Goal: Information Seeking & Learning: Learn about a topic

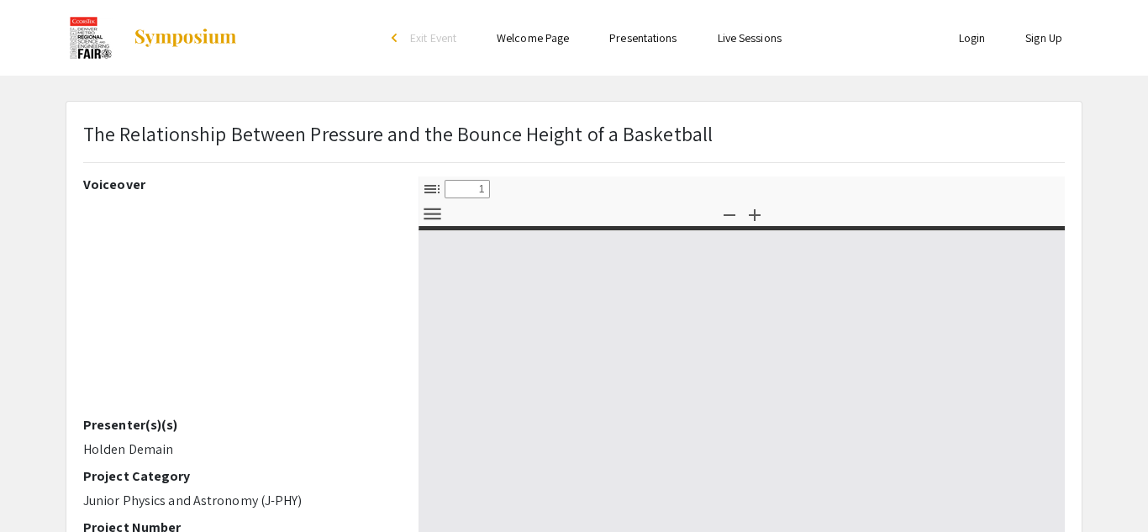
select select "custom"
type input "0"
select select "custom"
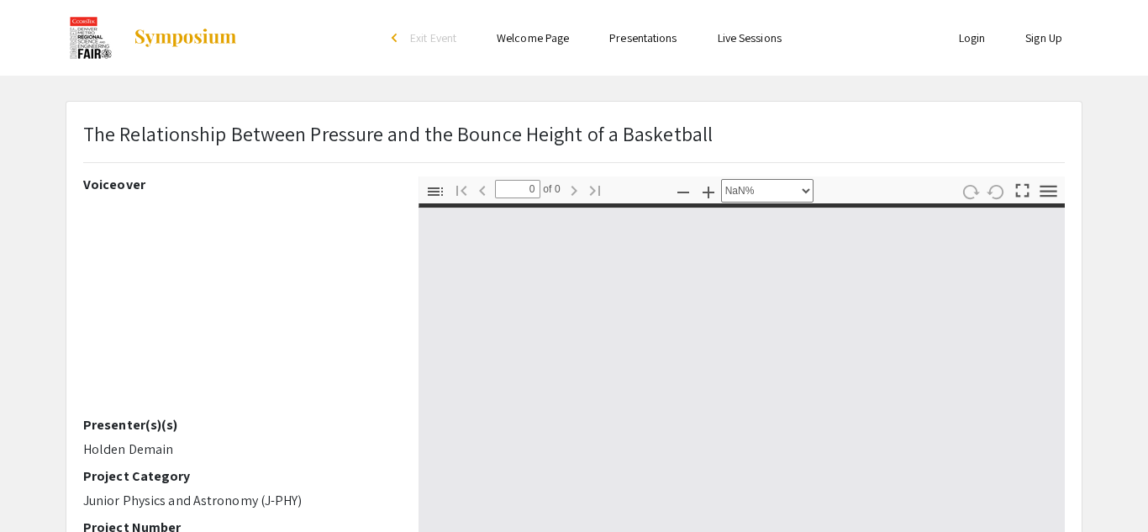
type input "1"
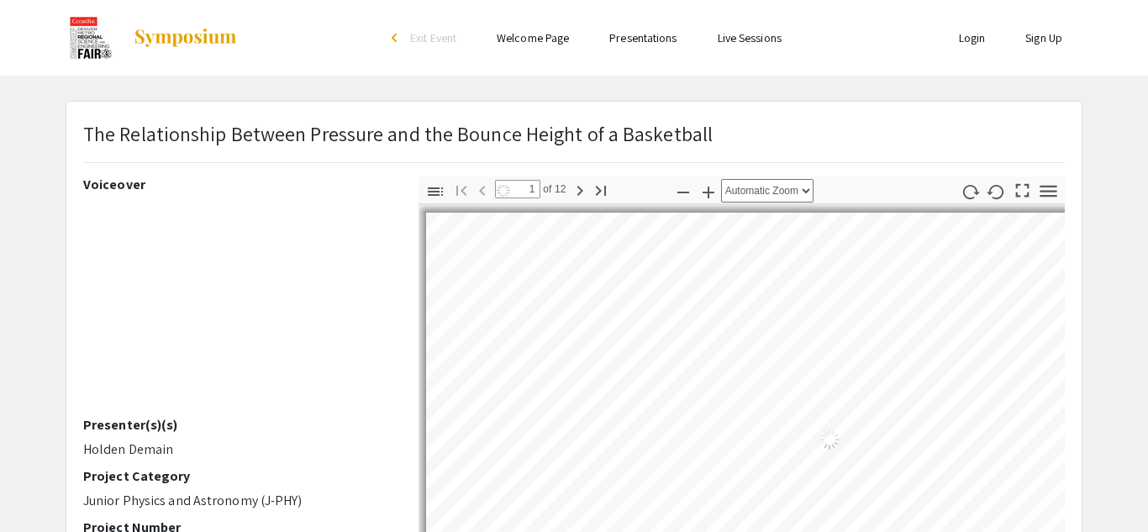
select select "auto"
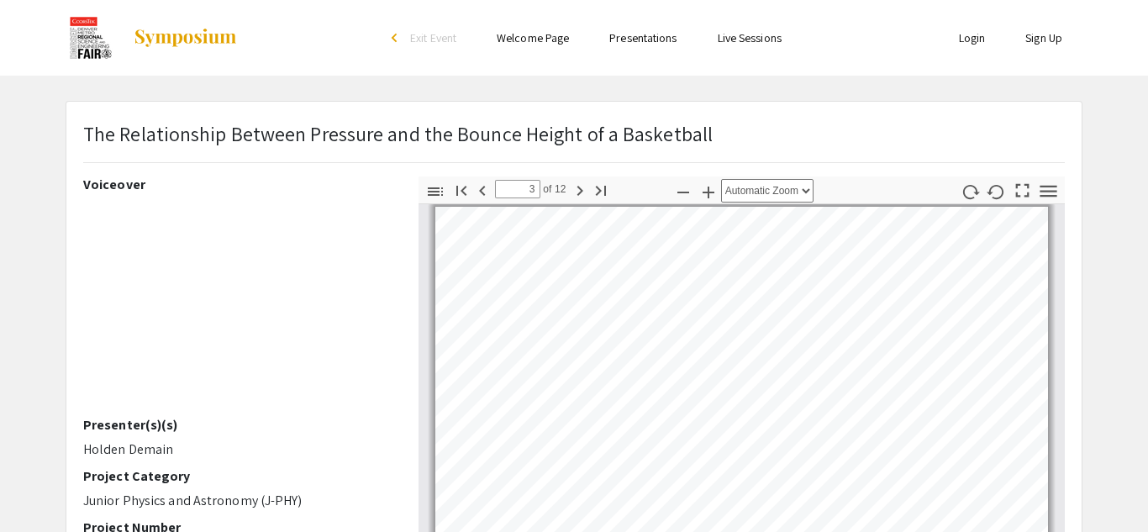
scroll to position [710, 0]
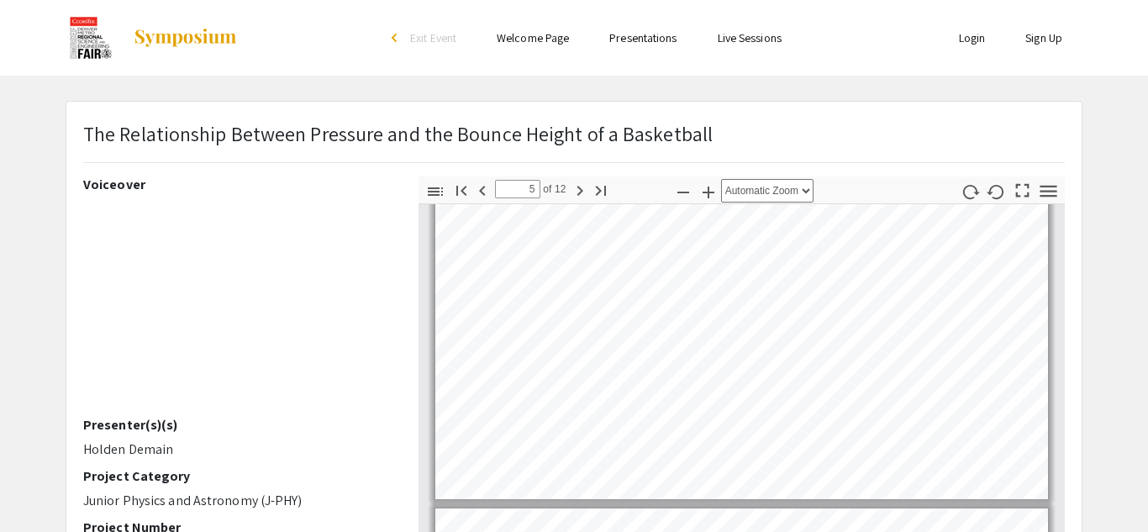
type input "4"
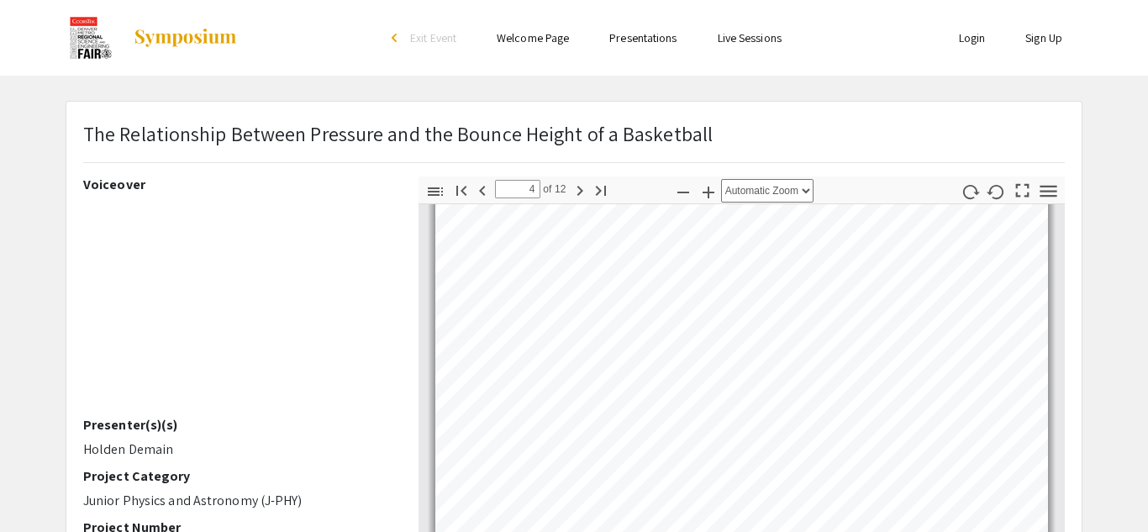
scroll to position [1085, 0]
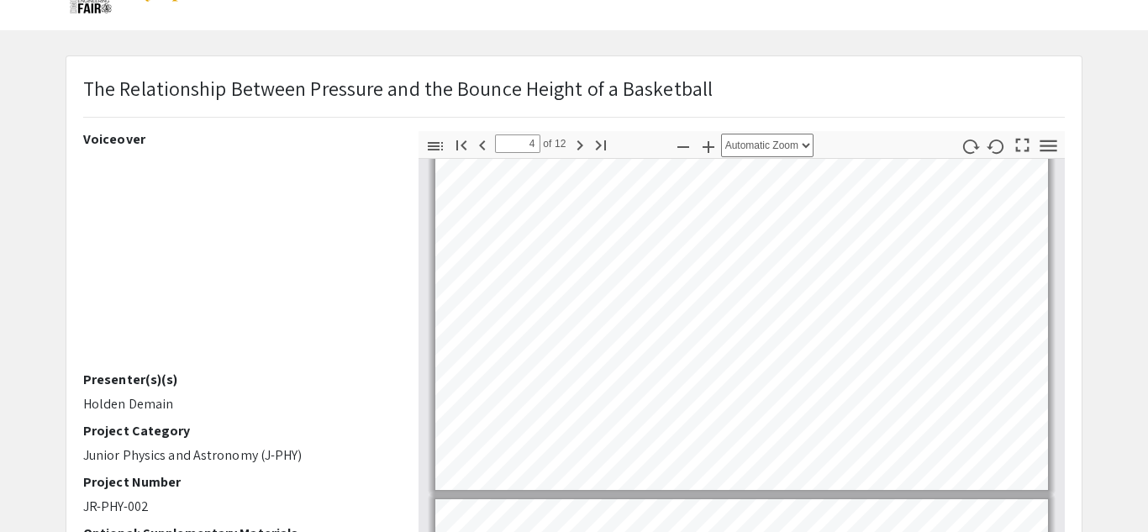
scroll to position [1082, 0]
click at [535, 144] on input "4" at bounding box center [517, 143] width 45 height 18
click at [776, 149] on select "Automatic Zoom Actual Size Page Fit Page Width 50% 100% 125% 150% 200% 300% 400…" at bounding box center [767, 146] width 92 height 24
click at [722, 134] on select "Automatic Zoom Actual Size Page Fit Page Width 50% 100% 125% 150% 200% 300% 400…" at bounding box center [767, 146] width 92 height 24
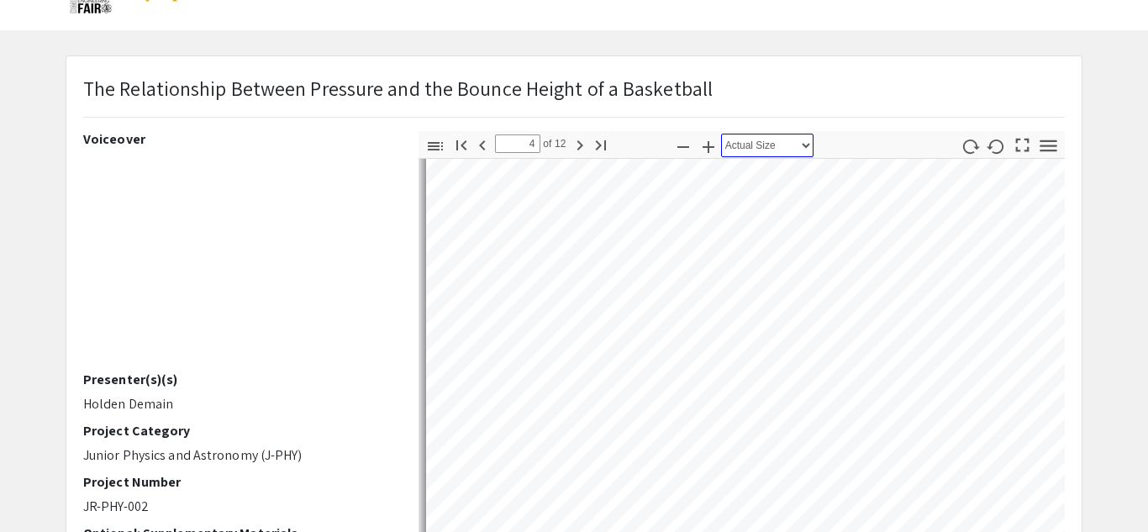
click at [783, 152] on select "Automatic Zoom Actual Size Page Fit Page Width 50% 100% 125% 150% 200% 300% 400…" at bounding box center [767, 146] width 92 height 24
select select "page-fit"
click at [722, 134] on select "Automatic Zoom Actual Size Page Fit Page Width 50% 100% 125% 150% 200% 300% 400…" at bounding box center [767, 146] width 92 height 24
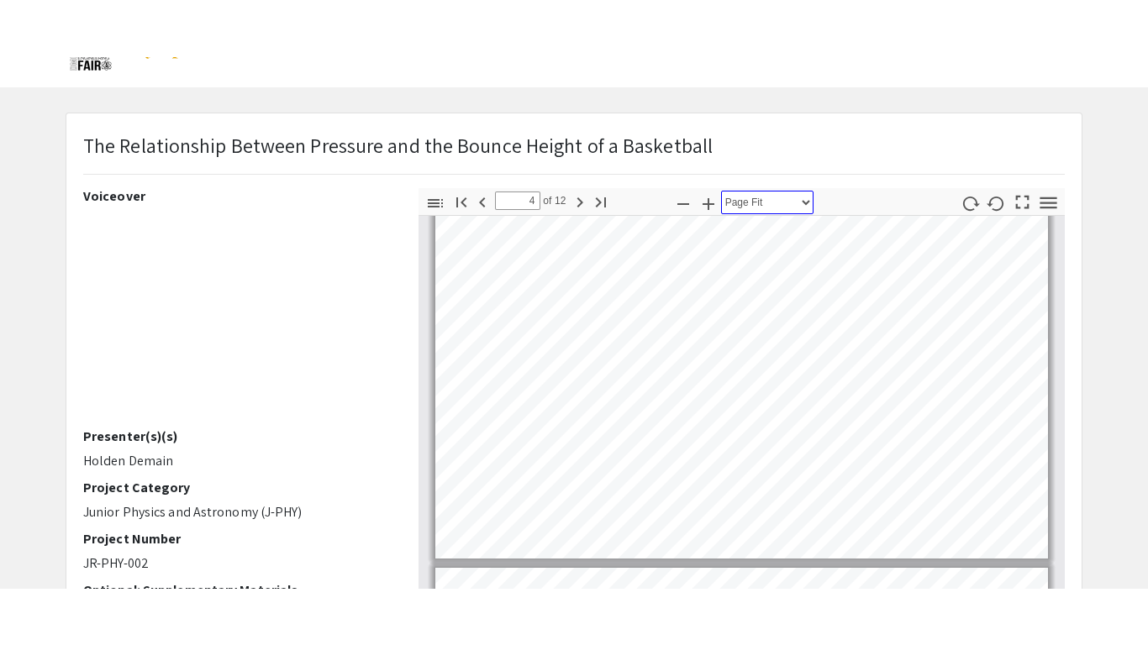
scroll to position [1072, 0]
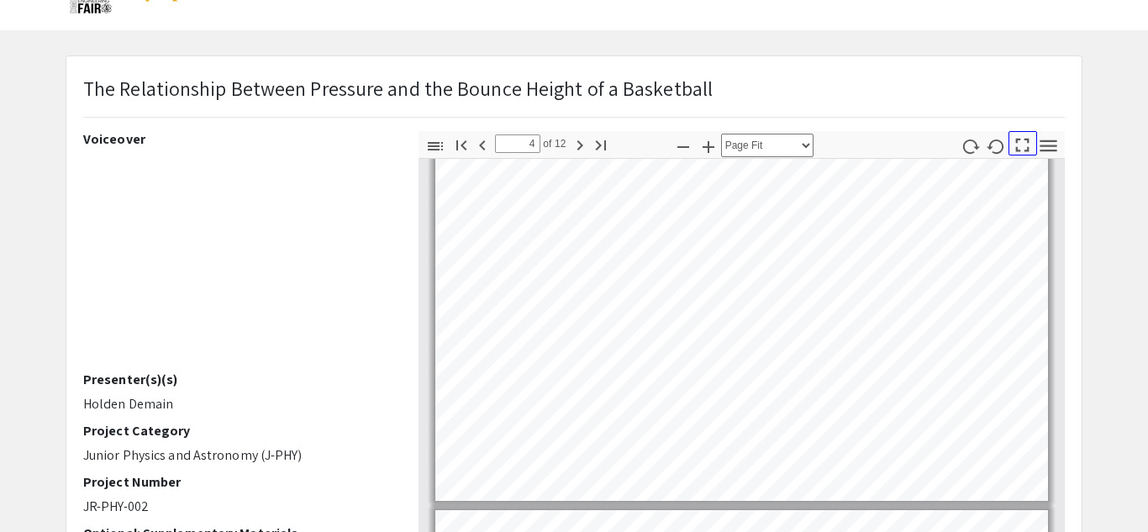
click at [1018, 138] on icon "button" at bounding box center [1022, 145] width 23 height 23
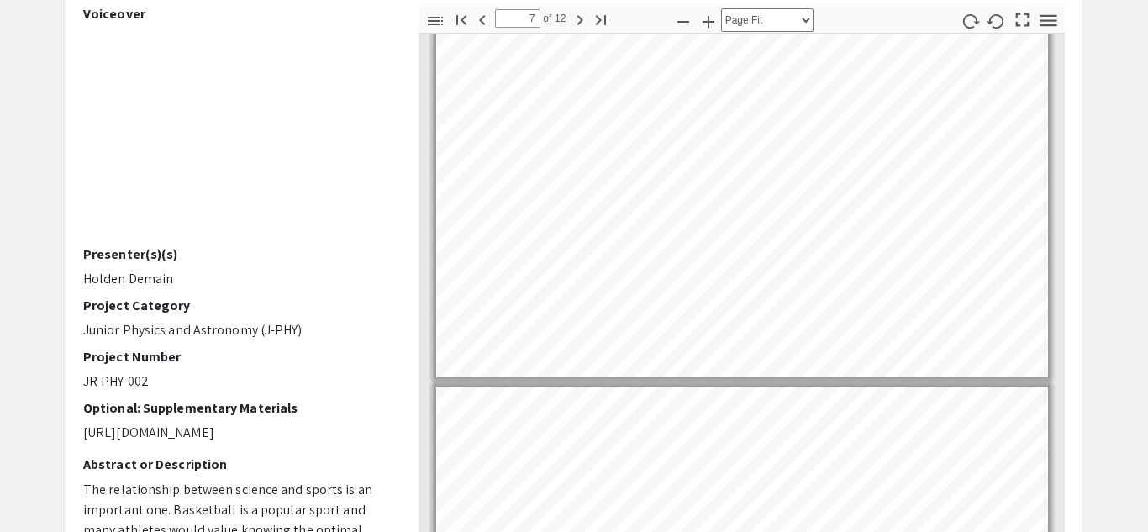
scroll to position [2131, 0]
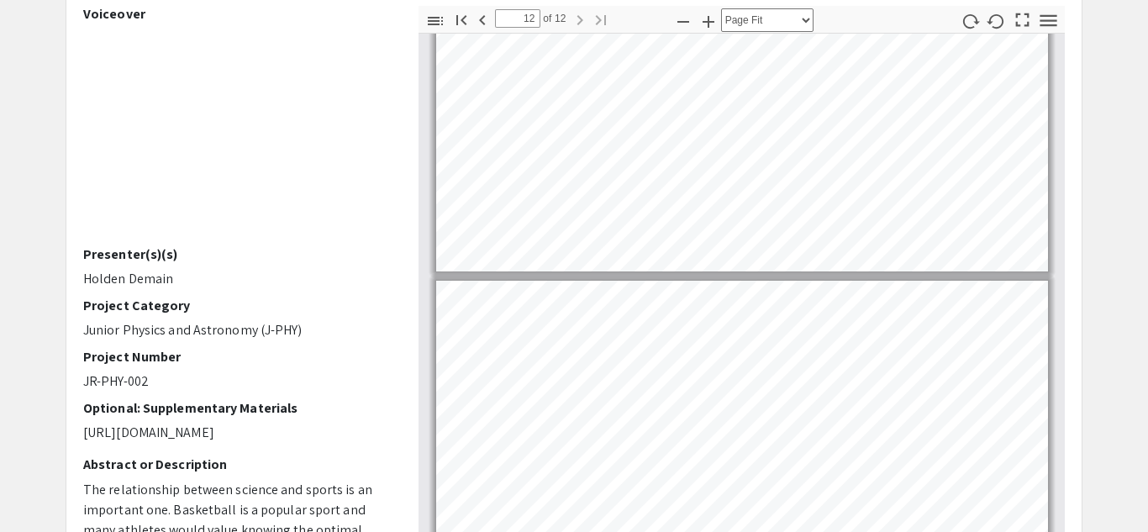
type input "11"
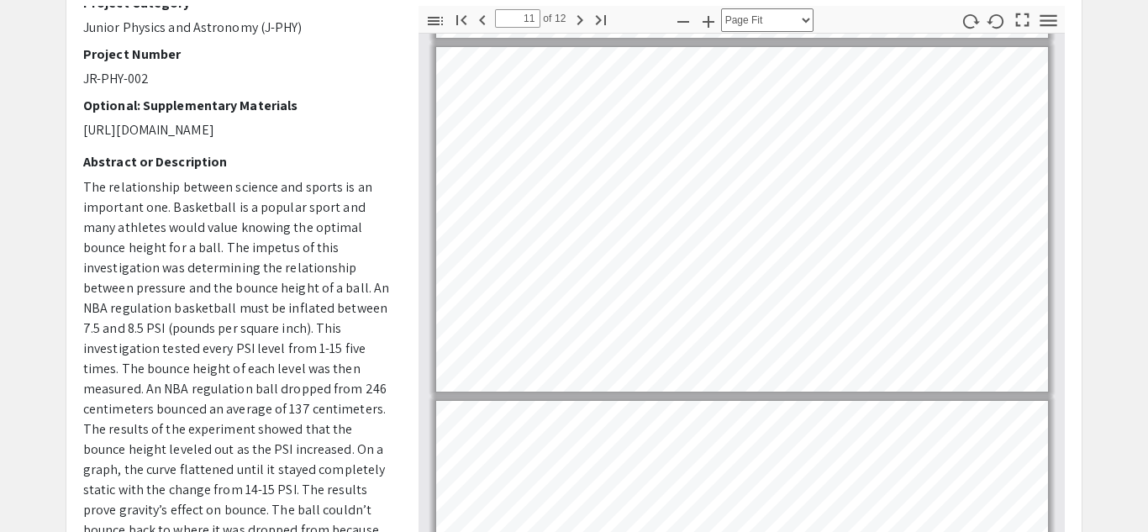
scroll to position [0, 0]
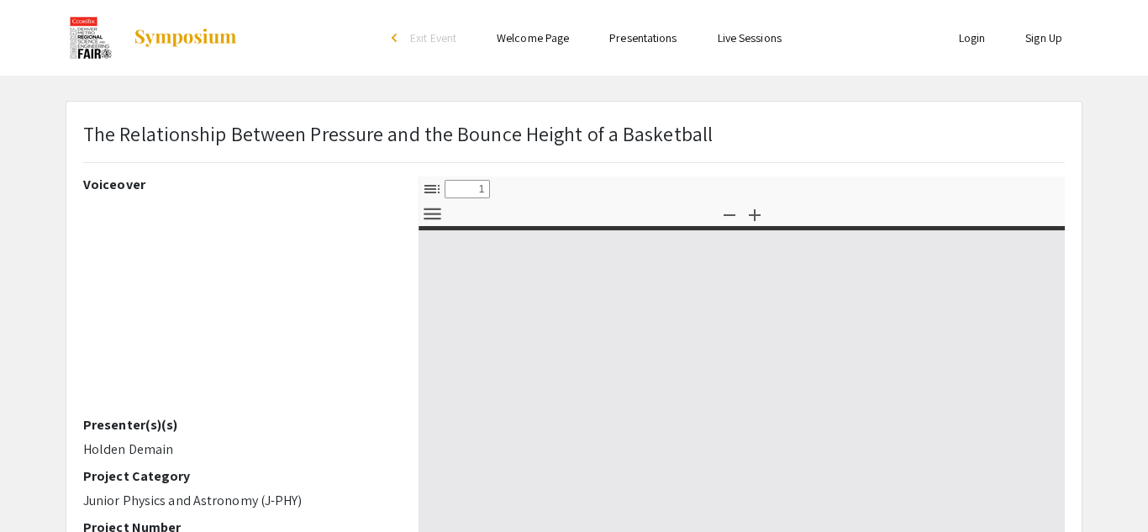
select select "custom"
type input "0"
select select "custom"
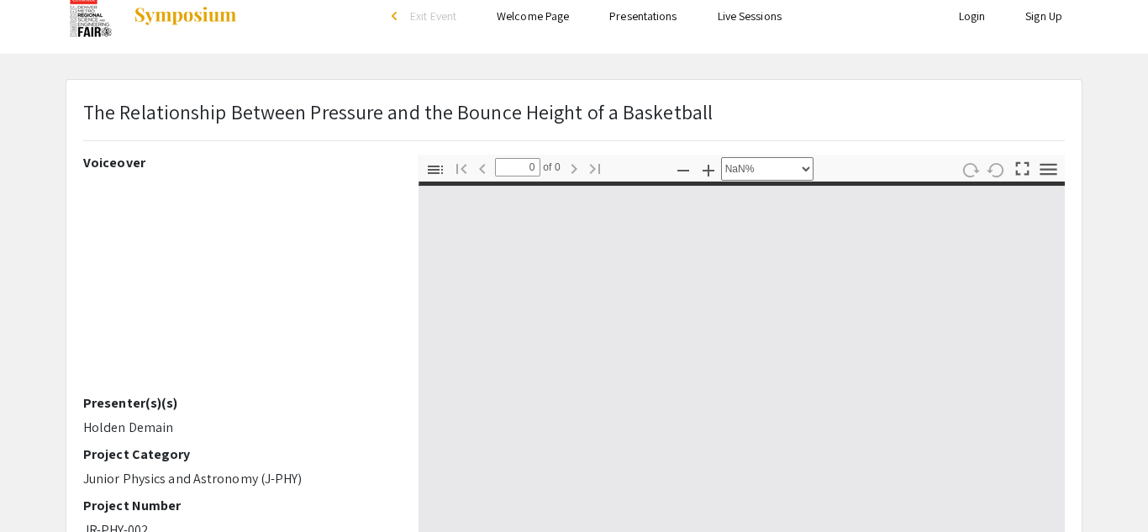
type input "1"
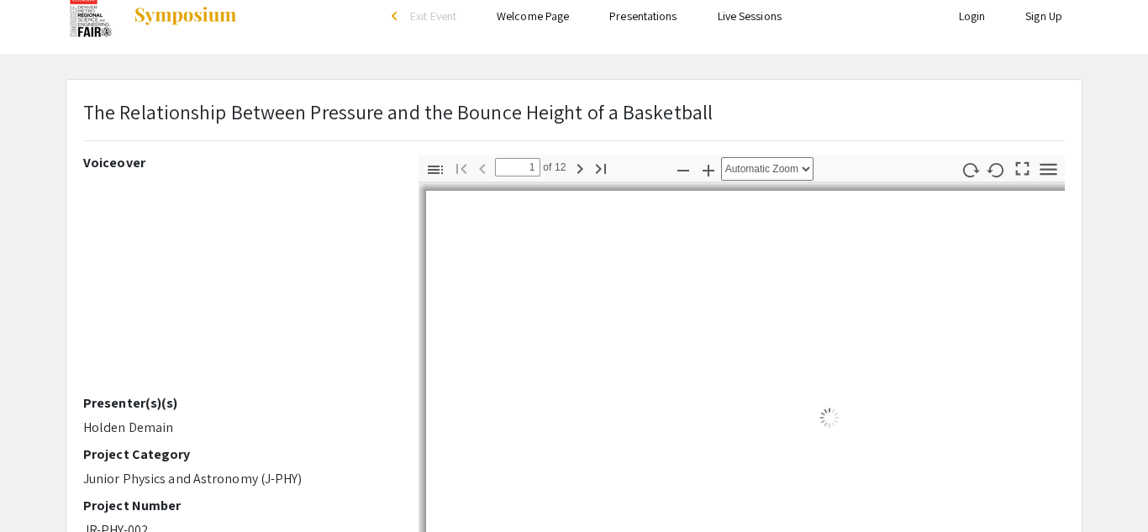
scroll to position [39, 0]
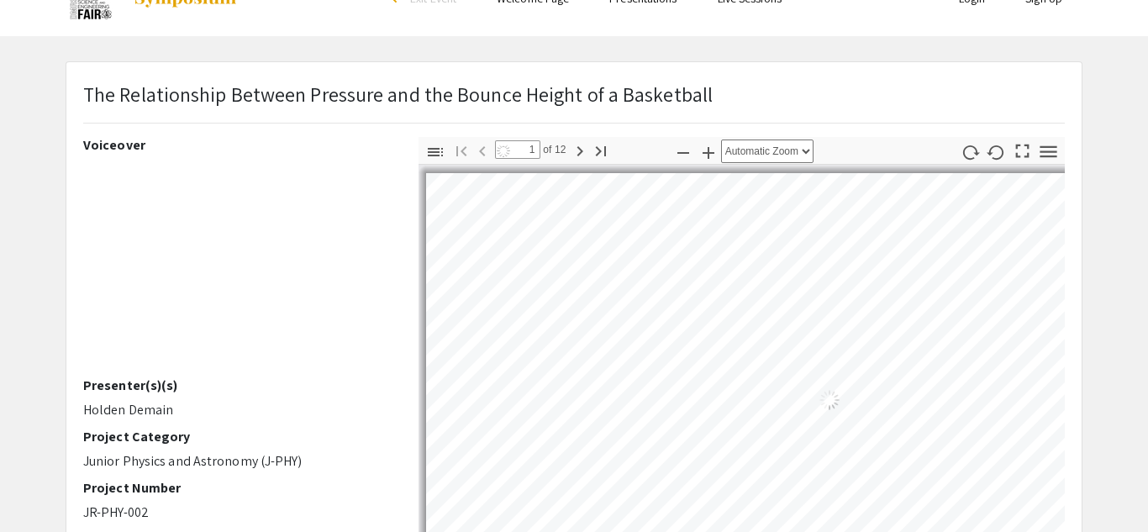
select select "page-fit"
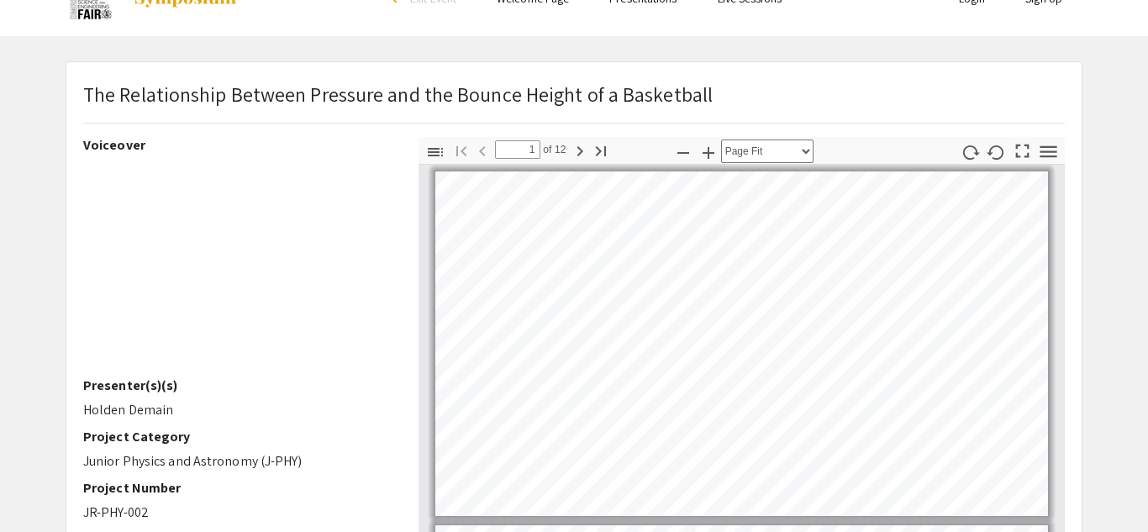
scroll to position [0, 0]
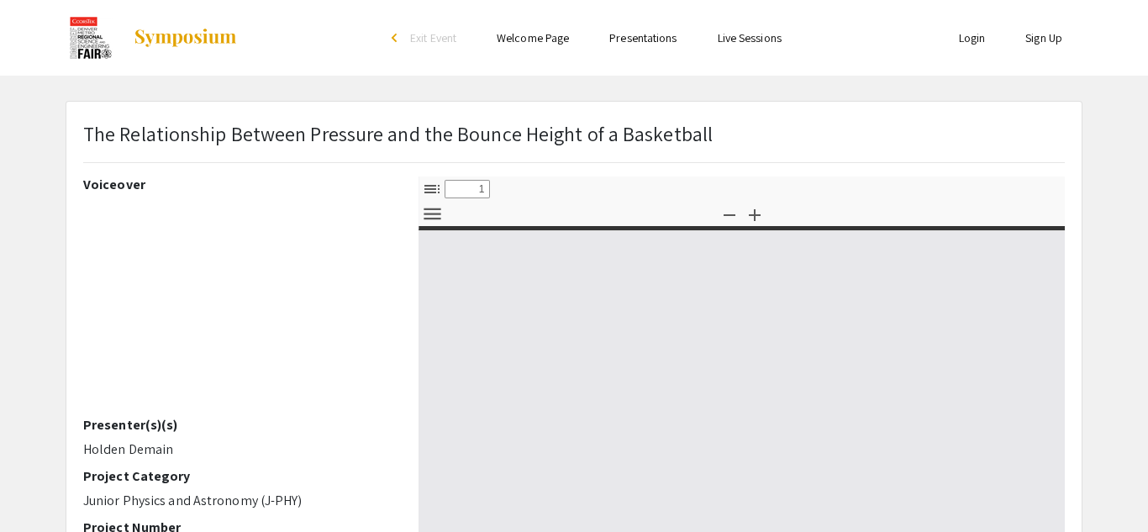
select select "custom"
type input "0"
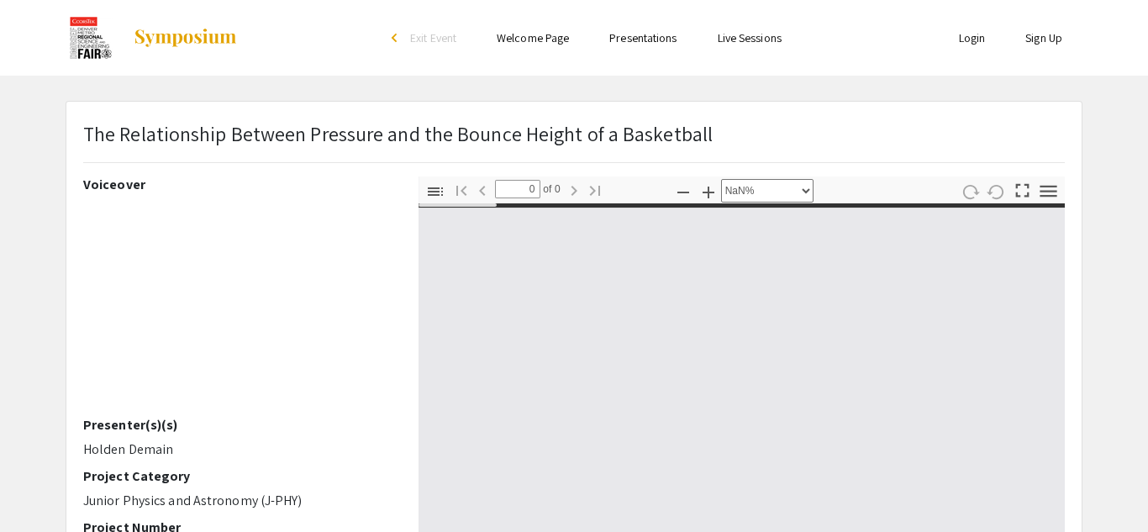
select select "auto"
type input "1"
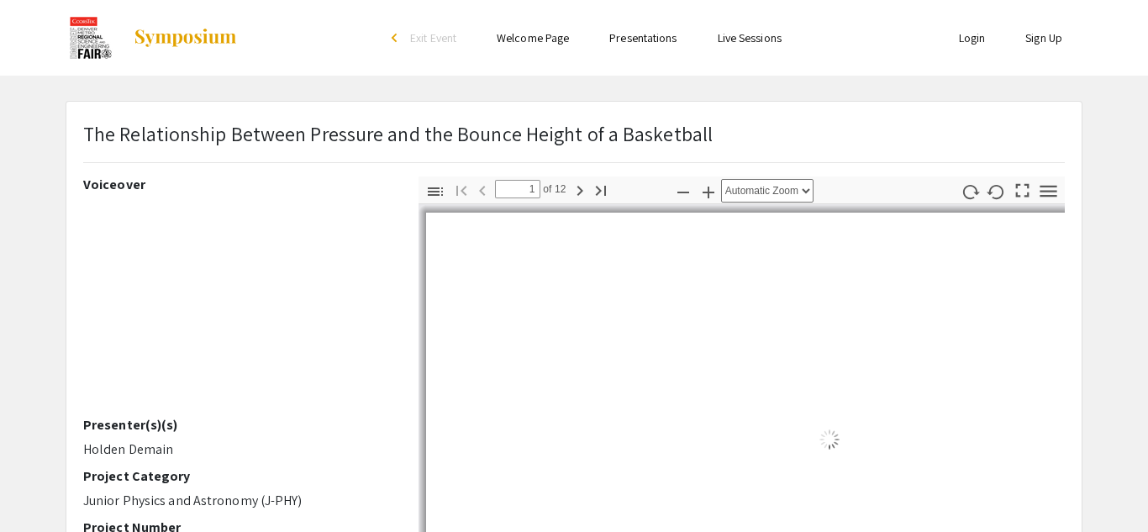
select select "page-fit"
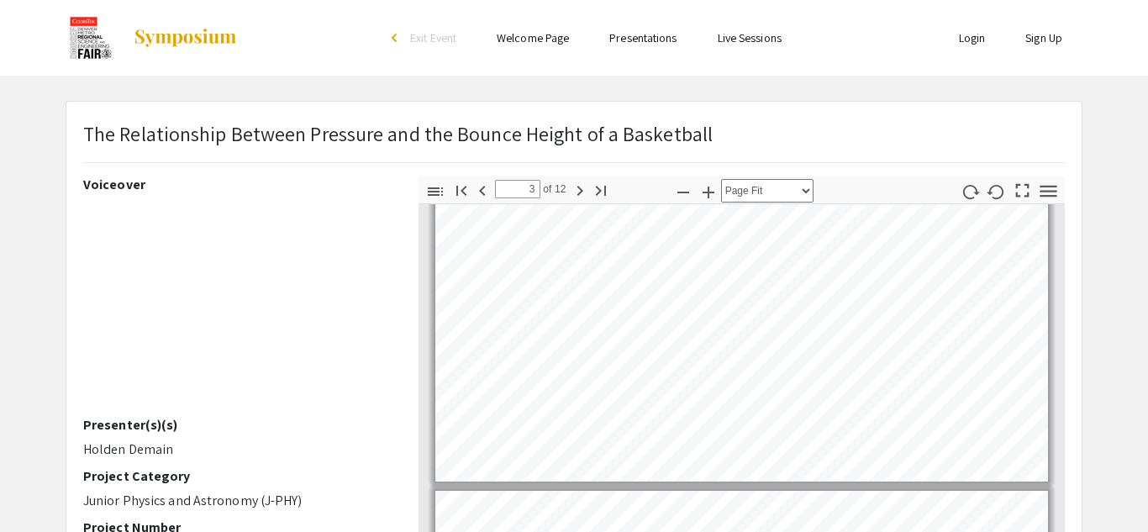
type input "4"
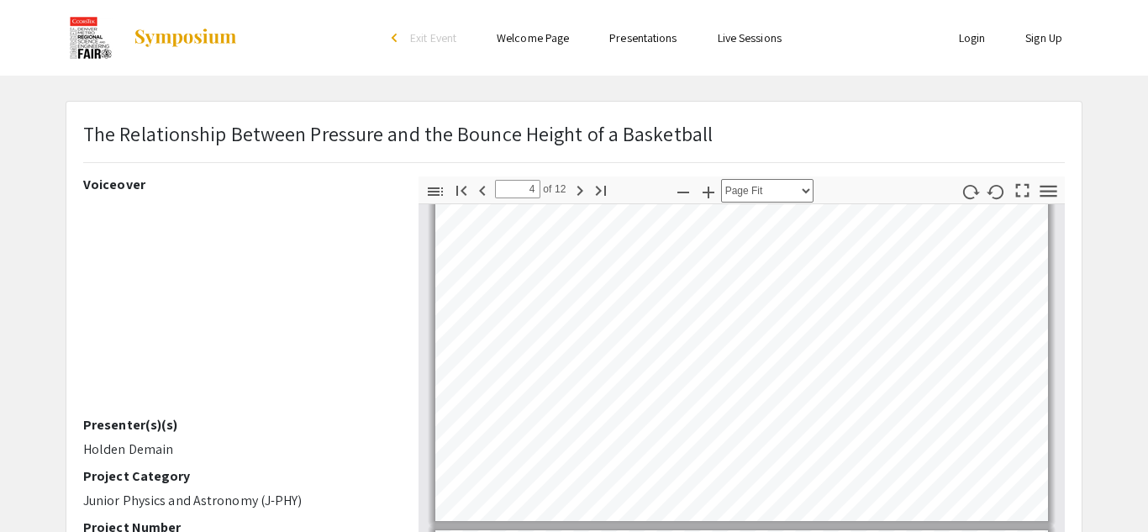
scroll to position [1104, 0]
